Goal: Task Accomplishment & Management: Manage account settings

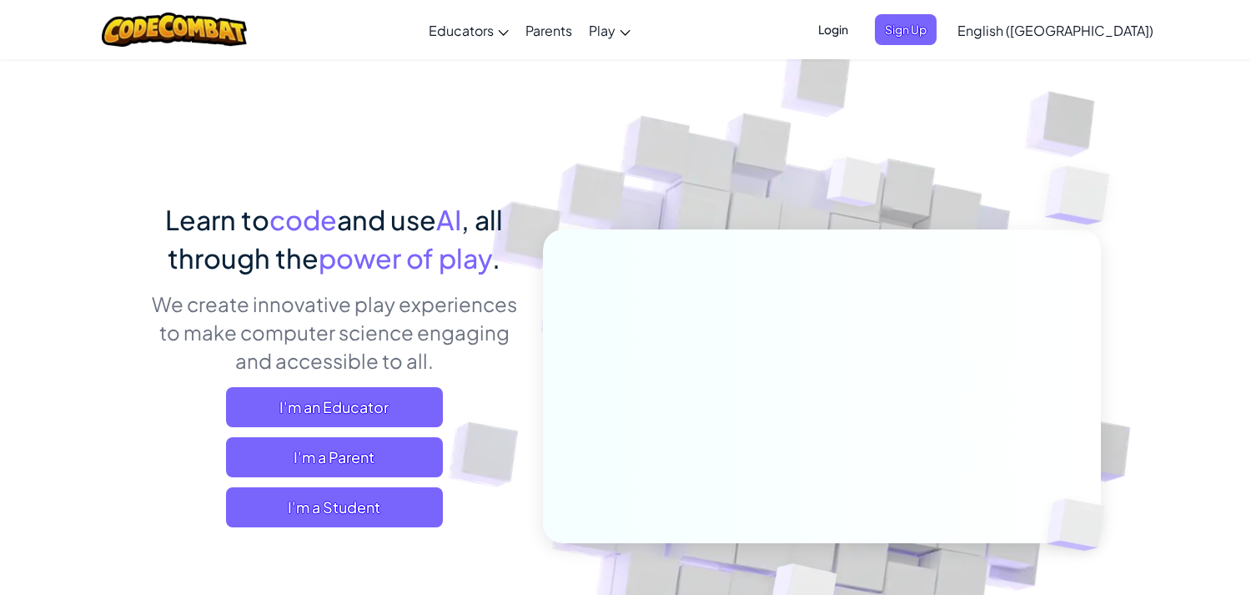
click at [858, 33] on span "Login" at bounding box center [833, 29] width 50 height 31
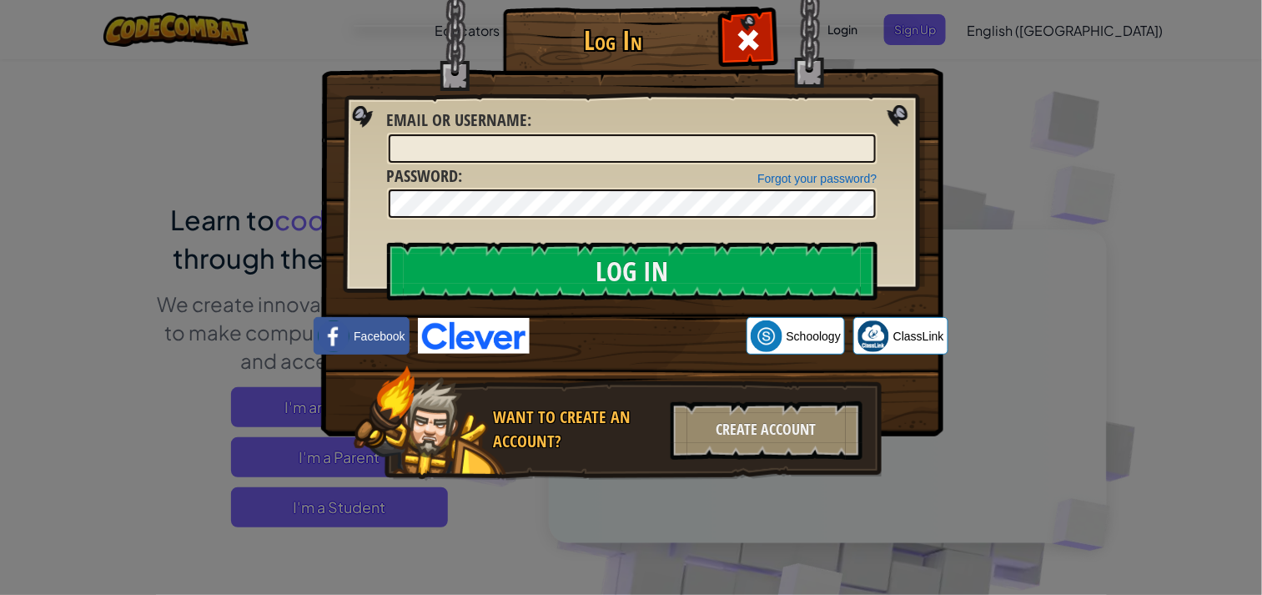
click at [779, 128] on div "Email or Username :" at bounding box center [632, 136] width 491 height 56
click at [775, 137] on input "Email or Username :" at bounding box center [632, 148] width 487 height 28
type input "は"
type input "harutok"
click at [387, 242] on input "Log In" at bounding box center [632, 271] width 491 height 58
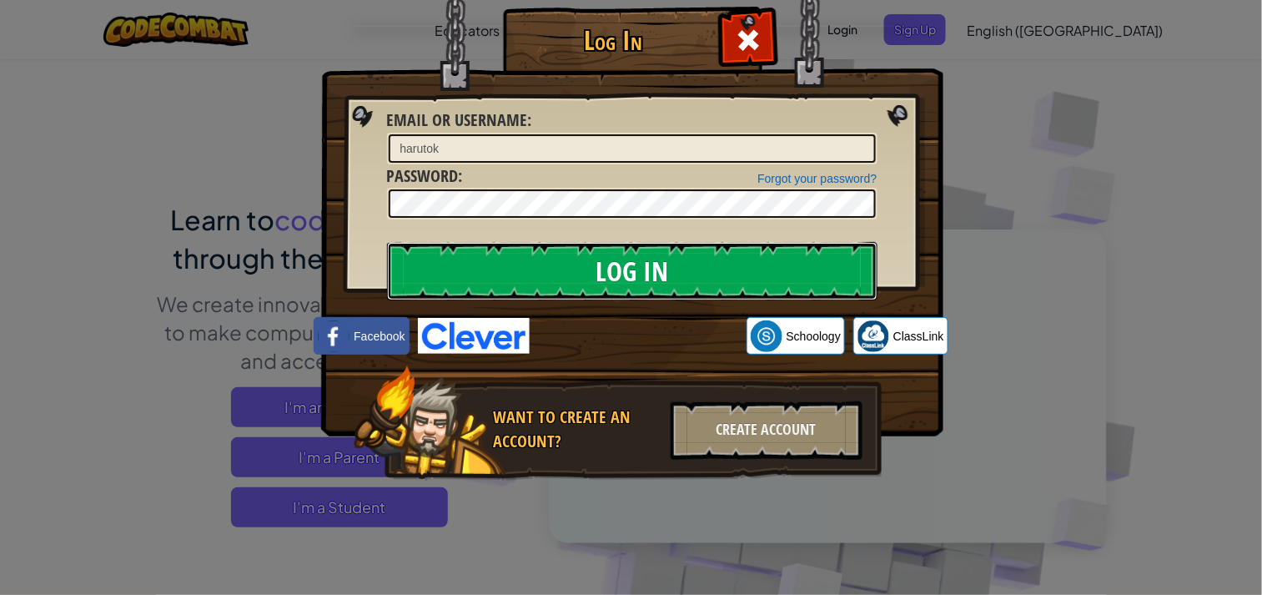
click at [564, 296] on input "Log In" at bounding box center [632, 271] width 491 height 58
